Goal: Task Accomplishment & Management: Manage account settings

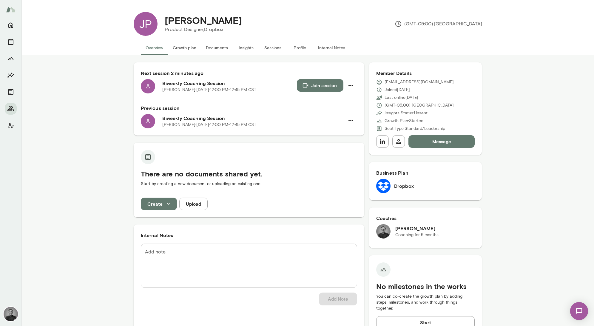
scroll to position [600, 0]
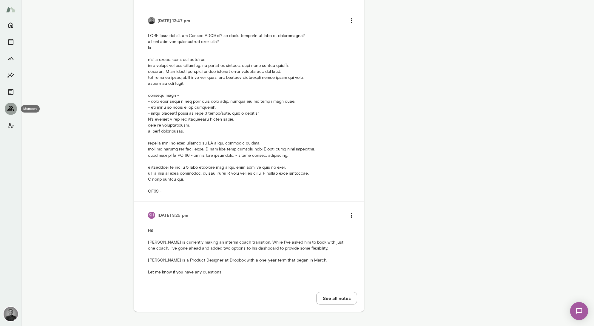
click at [14, 110] on icon "Members" at bounding box center [10, 108] width 7 height 7
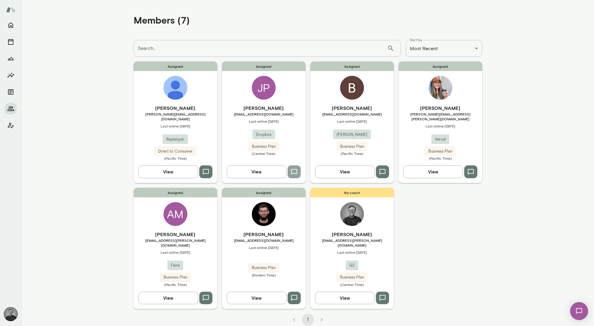
click at [294, 168] on icon "button" at bounding box center [294, 171] width 7 height 7
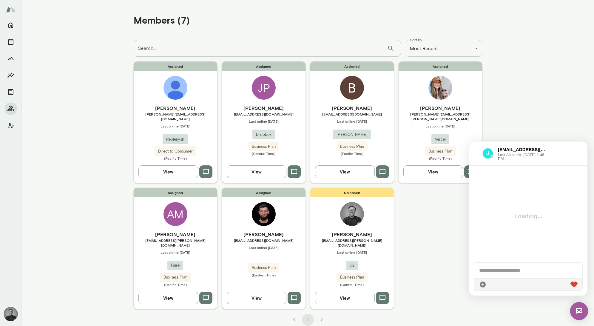
scroll to position [639, 0]
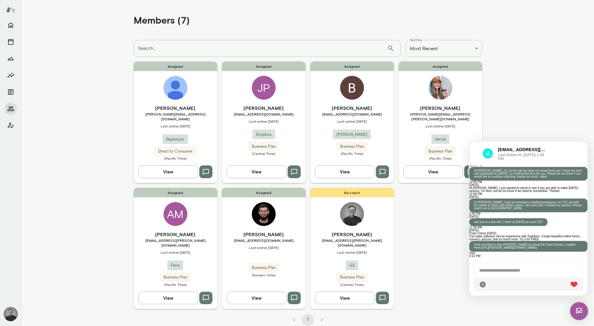
click at [492, 271] on div at bounding box center [528, 271] width 108 height 16
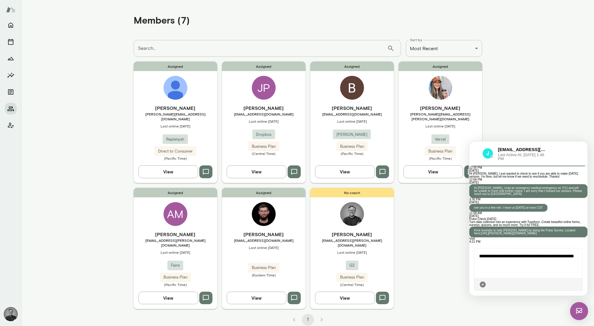
scroll to position [10, 0]
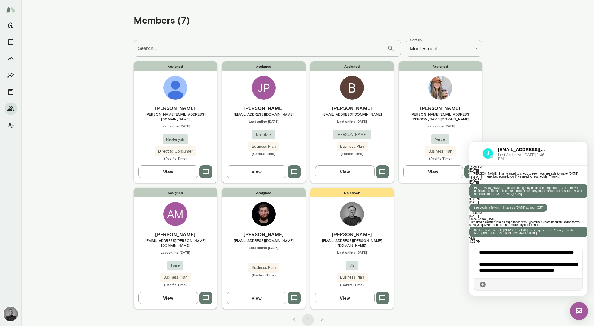
click at [513, 252] on div "**********" at bounding box center [528, 263] width 108 height 30
click at [578, 284] on icon at bounding box center [578, 284] width 0 height 0
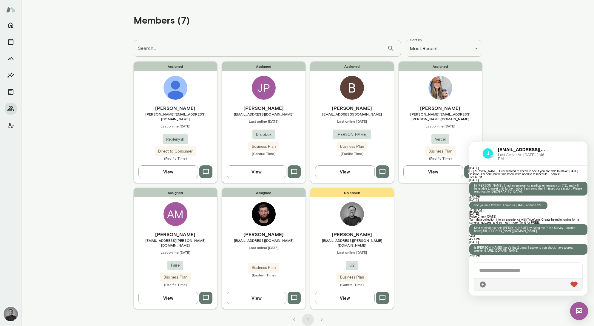
scroll to position [822, 0]
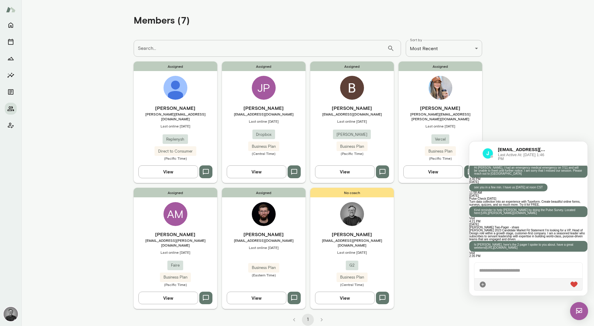
click at [474, 149] on div "[EMAIL_ADDRESS][DOMAIN_NAME] Last Active At: [DATE] 1:46 PM" at bounding box center [511, 153] width 74 height 14
click at [476, 155] on div at bounding box center [476, 153] width 4 height 7
